Goal: Book appointment/travel/reservation

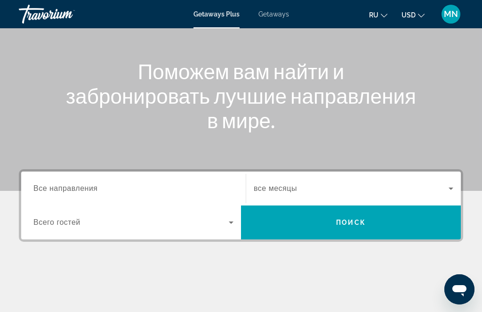
scroll to position [93, 0]
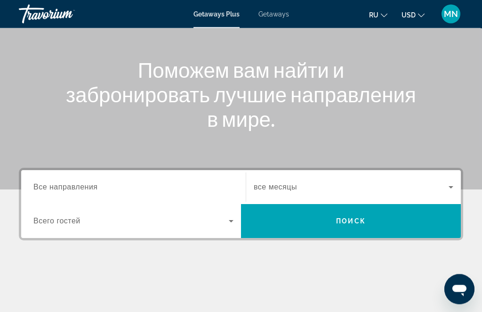
click at [141, 186] on input "Destination Все направления" at bounding box center [133, 187] width 200 height 11
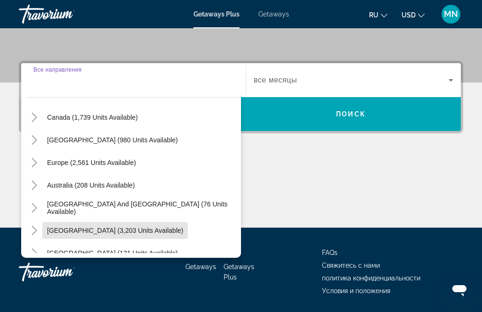
scroll to position [71, 0]
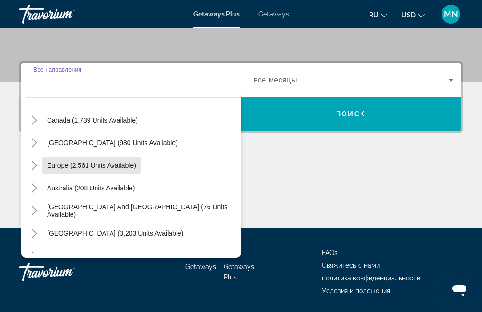
click at [119, 165] on span "Europe (2,561 units available)" at bounding box center [91, 165] width 89 height 8
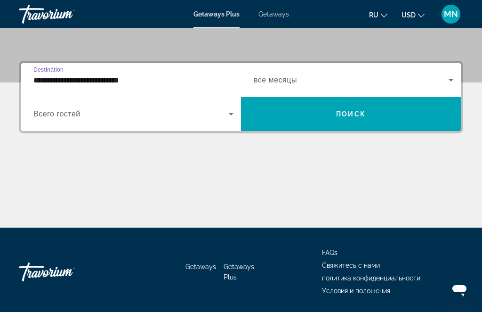
click at [190, 80] on input "**********" at bounding box center [133, 80] width 200 height 11
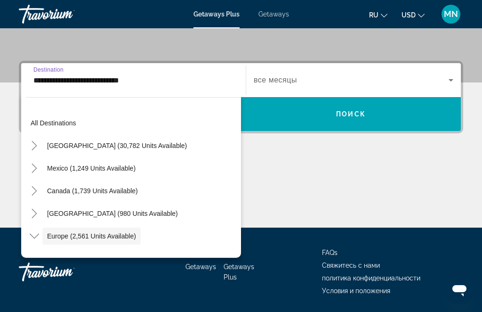
scroll to position [56, 0]
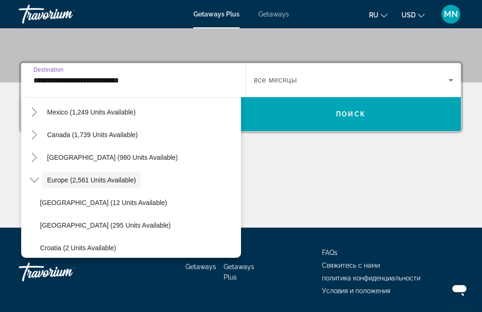
click at [104, 200] on span "[GEOGRAPHIC_DATA] (12 units available)" at bounding box center [103, 203] width 127 height 8
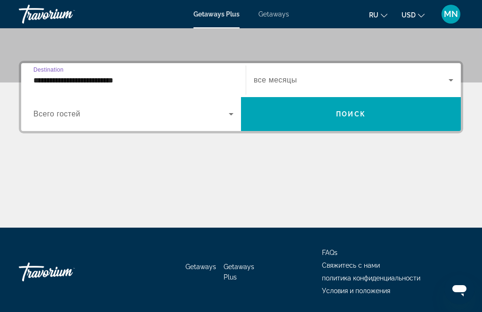
click at [107, 80] on input "**********" at bounding box center [133, 80] width 200 height 11
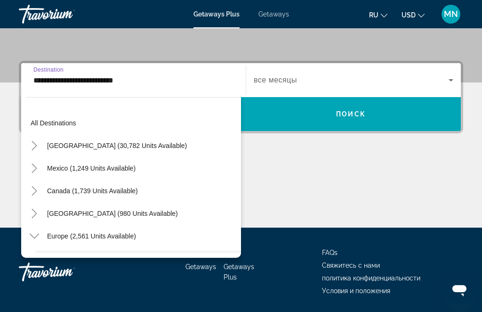
scroll to position [79, 0]
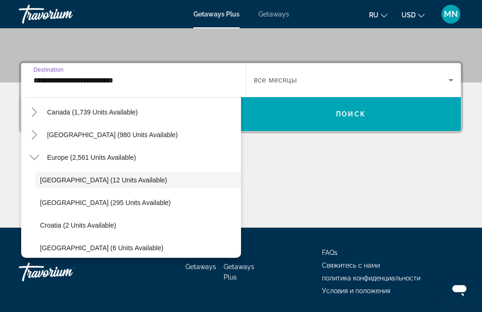
click at [113, 161] on span "Search widget" at bounding box center [91, 157] width 98 height 23
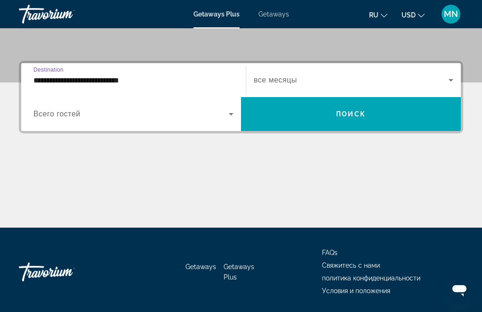
click at [105, 76] on input "**********" at bounding box center [133, 80] width 200 height 11
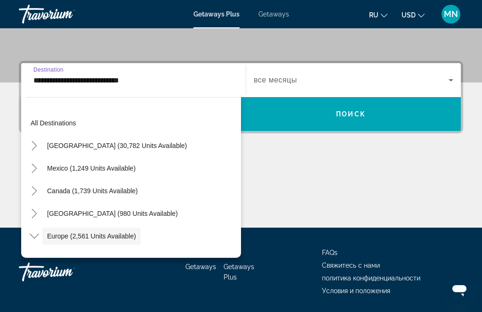
scroll to position [56, 0]
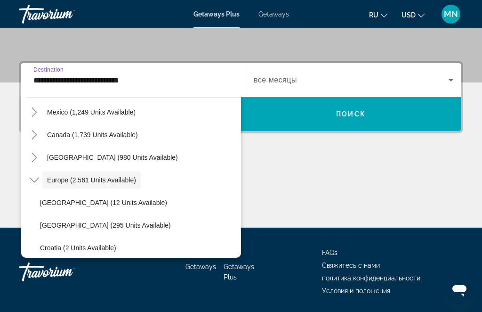
click at [35, 176] on icon "Toggle Europe (2,561 units available)" at bounding box center [34, 179] width 9 height 9
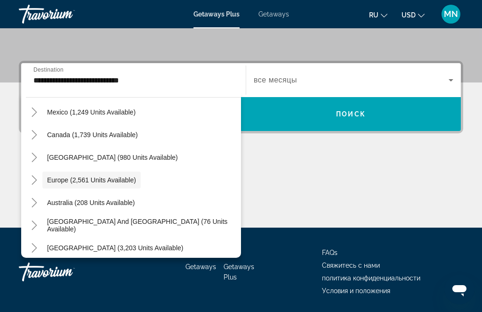
click at [57, 178] on span "Europe (2,561 units available)" at bounding box center [91, 180] width 89 height 8
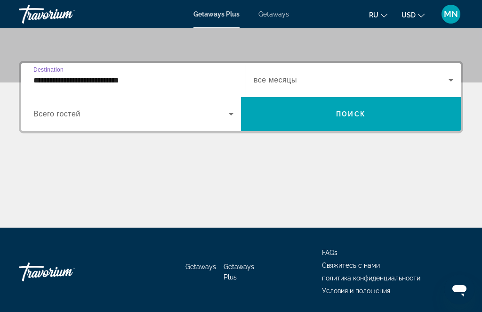
click at [235, 111] on icon "Search widget" at bounding box center [230, 113] width 11 height 11
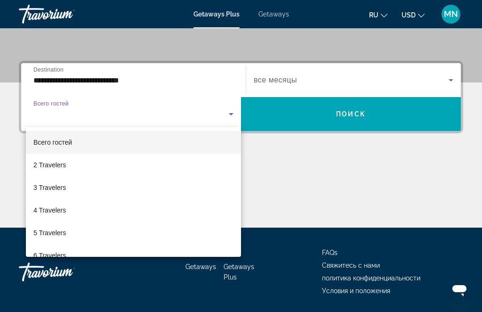
click at [150, 92] on div at bounding box center [241, 156] width 482 height 312
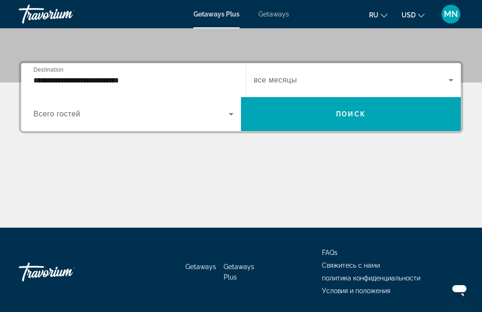
click at [160, 75] on input "**********" at bounding box center [133, 80] width 200 height 11
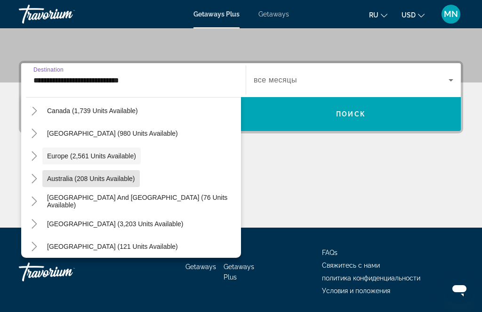
scroll to position [80, 0]
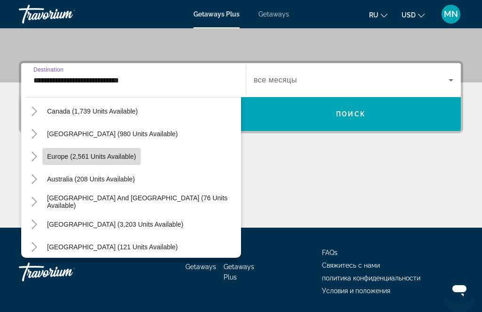
click at [119, 155] on span "Europe (2,561 units available)" at bounding box center [91, 156] width 89 height 8
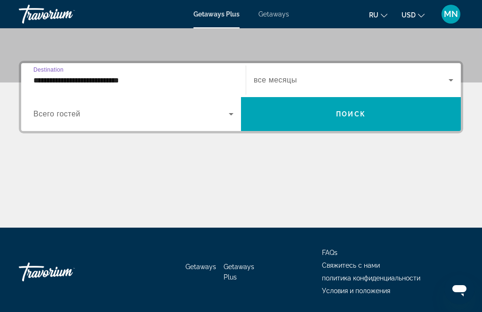
click at [46, 80] on input "**********" at bounding box center [133, 80] width 200 height 11
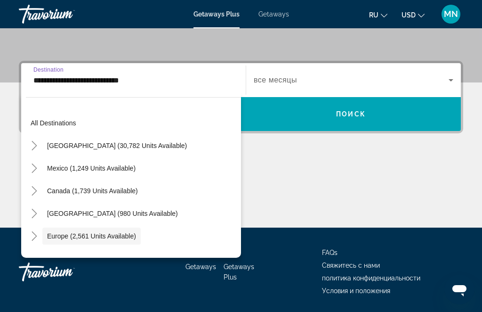
scroll to position [56, 0]
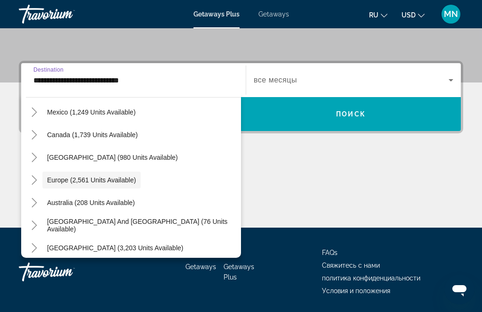
click at [36, 178] on icon "Toggle Europe (2,561 units available)" at bounding box center [34, 179] width 9 height 9
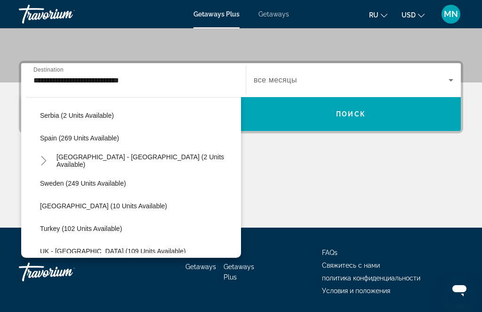
scroll to position [396, 0]
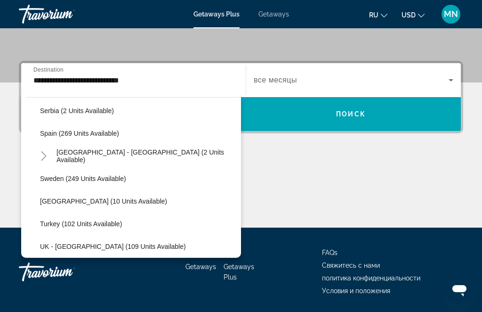
click at [117, 183] on span "Search widget" at bounding box center [138, 178] width 206 height 23
type input "**********"
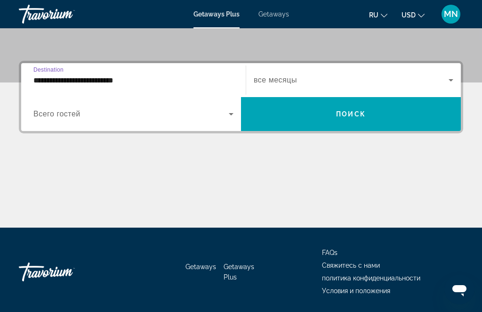
click at [452, 80] on icon "Search widget" at bounding box center [450, 80] width 5 height 2
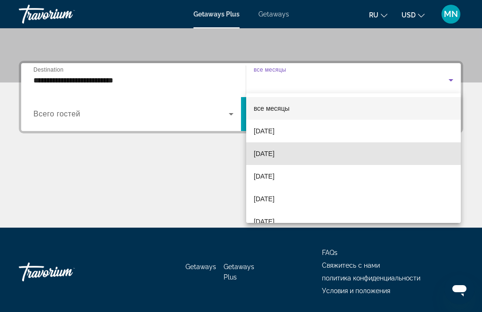
click at [274, 152] on span "[DATE]" at bounding box center [264, 153] width 21 height 11
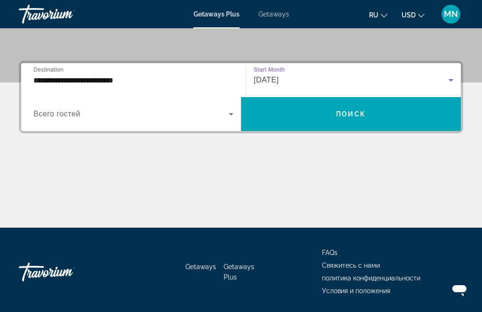
click at [231, 117] on icon "Search widget" at bounding box center [230, 113] width 11 height 11
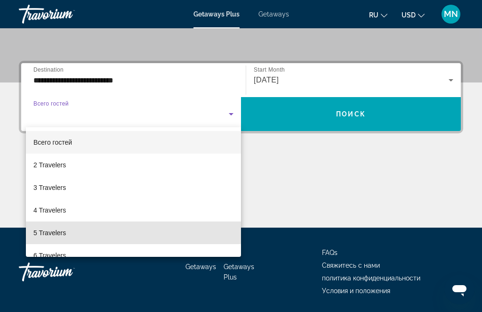
click at [118, 228] on mat-option "5 Travelers" at bounding box center [133, 232] width 215 height 23
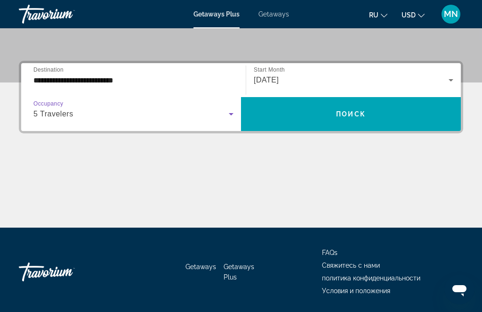
click at [228, 119] on icon "Search widget" at bounding box center [230, 113] width 11 height 11
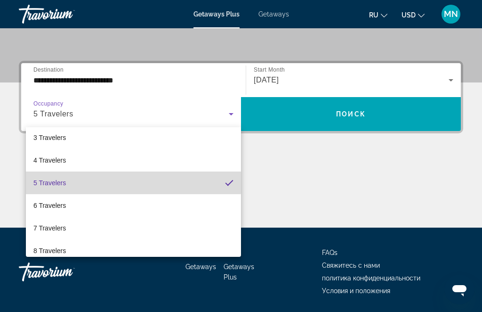
scroll to position [54, 0]
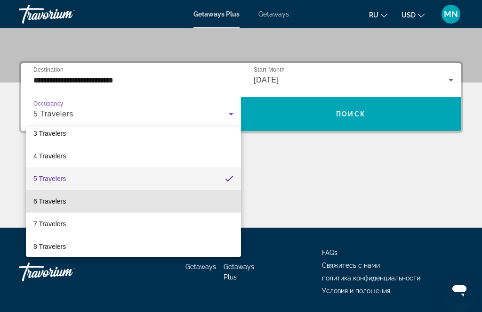
click at [111, 205] on mat-option "6 Travelers" at bounding box center [133, 201] width 215 height 23
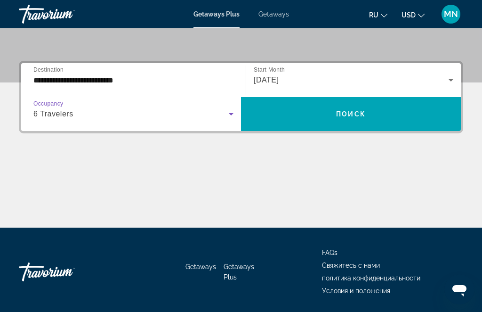
click at [368, 113] on span "Search widget" at bounding box center [351, 114] width 220 height 23
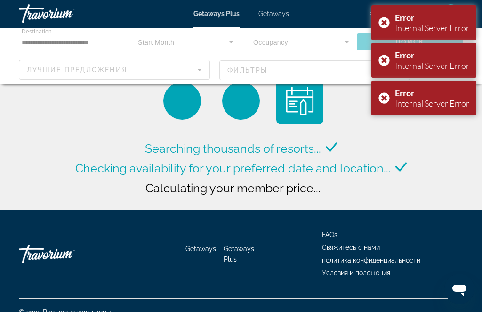
click at [380, 22] on div "Error Internal Server Error" at bounding box center [423, 23] width 105 height 35
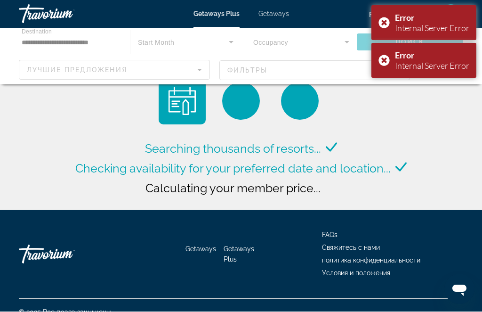
click at [385, 62] on div "Error Internal Server Error" at bounding box center [423, 60] width 105 height 35
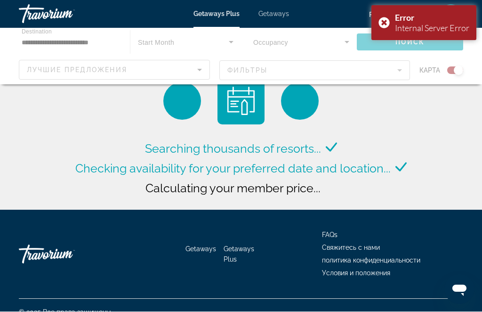
click at [388, 17] on div "Error Internal Server Error" at bounding box center [423, 23] width 105 height 35
click at [383, 27] on div "Error Internal Server Error" at bounding box center [423, 23] width 105 height 35
